Goal: Information Seeking & Learning: Learn about a topic

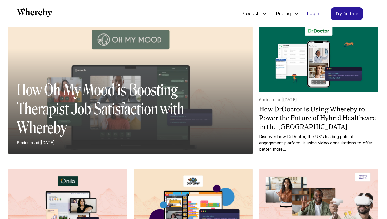
scroll to position [67, 0]
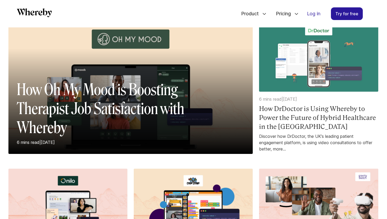
click at [283, 137] on div "Discover how DrDoctor, the UK’s leading patient engagement platform, is using v…" at bounding box center [318, 142] width 119 height 19
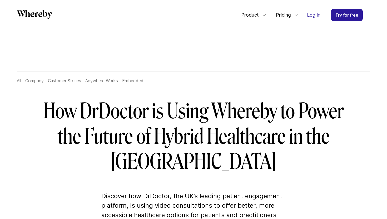
click at [133, 191] on p "Discover how DrDoctor, the UK’s leading patient engagement platform, is using v…" at bounding box center [193, 210] width 184 height 38
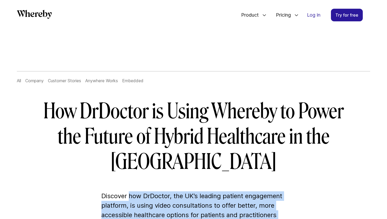
drag, startPoint x: 133, startPoint y: 172, endPoint x: 140, endPoint y: 199, distance: 27.8
click at [140, 199] on p "Discover how DrDoctor, the UK’s leading patient engagement platform, is using v…" at bounding box center [193, 210] width 184 height 38
copy p "how DrDoctor, the UK’s leading patient engagement platform, is using video cons…"
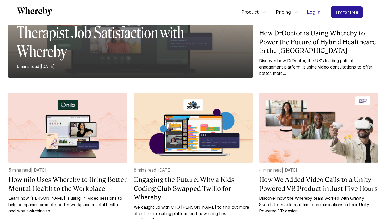
scroll to position [141, 0]
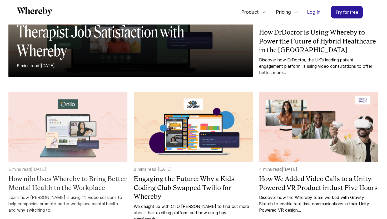
click at [96, 181] on h4 "How nilo Uses Whereby to Bring Better Mental Health to the Workplace" at bounding box center [67, 183] width 119 height 18
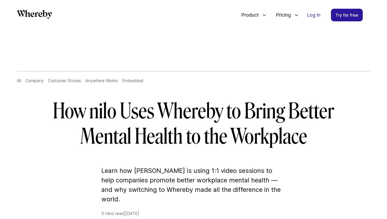
click at [135, 172] on p "Learn how nilo is using 1:1 video sessions to help companies promote better wor…" at bounding box center [193, 185] width 184 height 38
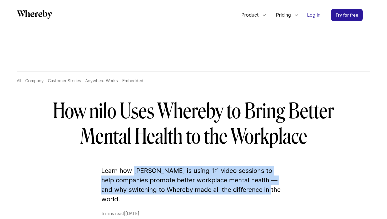
drag, startPoint x: 135, startPoint y: 172, endPoint x: 264, endPoint y: 191, distance: 130.3
click at [264, 191] on p "Learn how nilo is using 1:1 video sessions to help companies promote better wor…" at bounding box center [193, 185] width 184 height 38
copy p "nilo is using 1:1 video sessions to help companies promote better workplace men…"
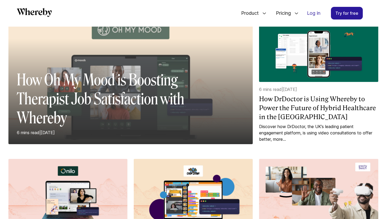
scroll to position [75, 0]
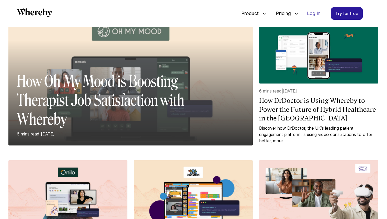
click at [110, 93] on h2 "How Oh My Mood is Boosting Therapist Job Satisfaction with Whereby" at bounding box center [102, 100] width 171 height 57
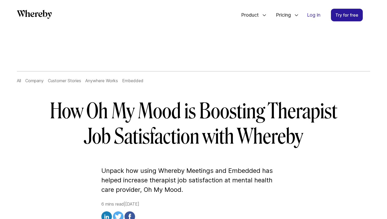
click at [139, 173] on p "Unpack how using Whereby Meetings and Embedded has helped increase therapist jo…" at bounding box center [193, 180] width 184 height 28
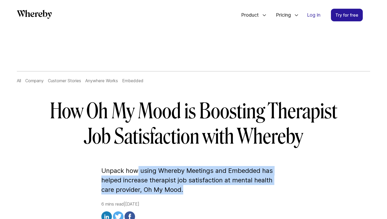
drag, startPoint x: 139, startPoint y: 173, endPoint x: 181, endPoint y: 189, distance: 44.9
click at [181, 189] on p "Unpack how using Whereby Meetings and Embedded has helped increase therapist jo…" at bounding box center [193, 180] width 184 height 28
copy p "using Whereby Meetings and Embedded has helped increase therapist job satisfact…"
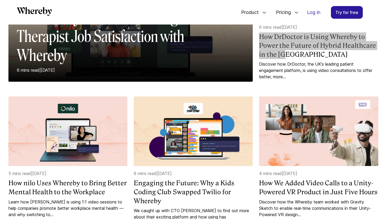
scroll to position [138, 0]
